Goal: Transaction & Acquisition: Purchase product/service

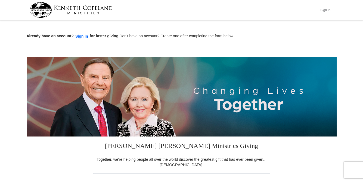
click at [325, 9] on button "Sign In" at bounding box center [325, 10] width 16 height 8
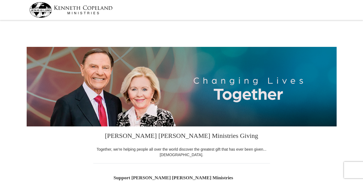
select select "GA"
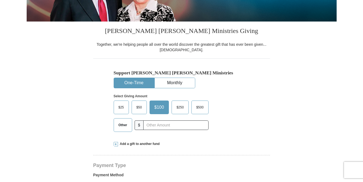
scroll to position [134, 0]
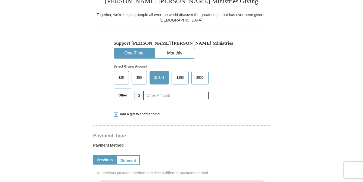
click at [138, 76] on span "$50" at bounding box center [139, 77] width 11 height 8
click at [0, 0] on input "$50" at bounding box center [0, 0] width 0 height 0
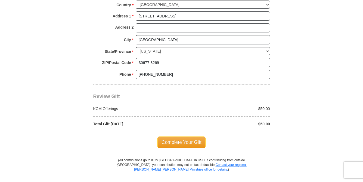
scroll to position [428, 0]
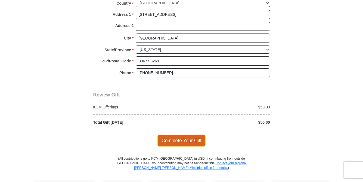
click at [187, 135] on span "Complete Your Gift" at bounding box center [181, 140] width 48 height 11
